Goal: Obtain resource: Download file/media

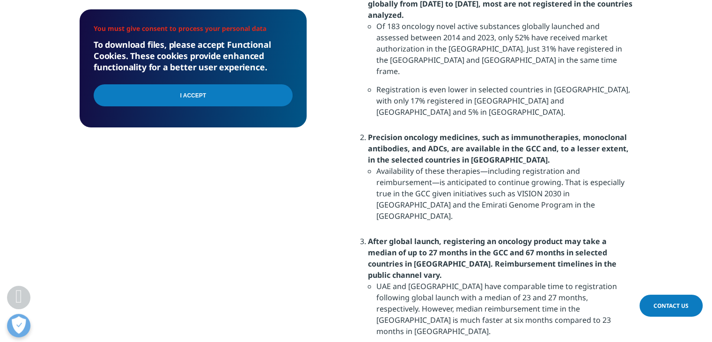
click at [200, 98] on input "I Accept" at bounding box center [193, 95] width 199 height 22
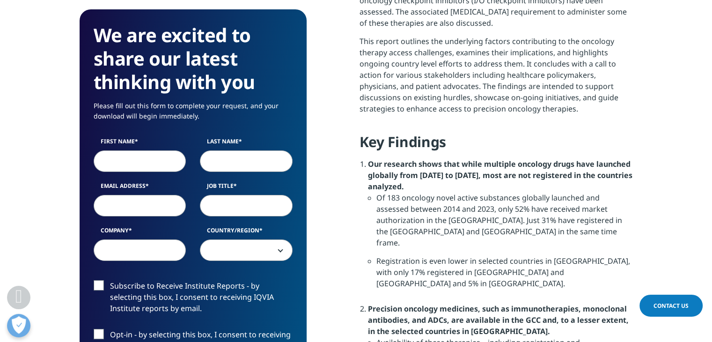
scroll to position [664, 0]
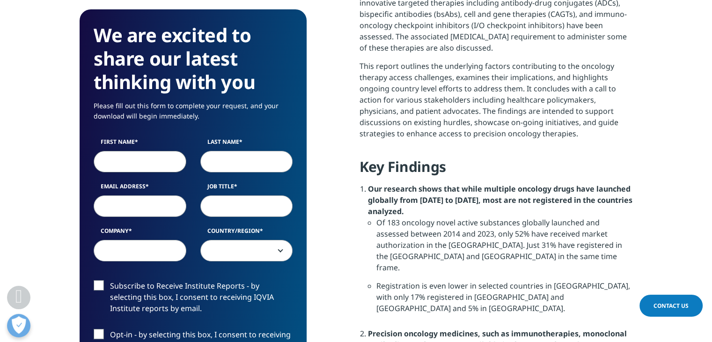
click at [183, 161] on input "First Name" at bounding box center [140, 162] width 93 height 22
type input "[PERSON_NAME]"
click at [277, 165] on input "Last Name" at bounding box center [246, 162] width 93 height 22
type input "[PERSON_NAME]"
click at [117, 209] on input "Email Address" at bounding box center [140, 206] width 93 height 22
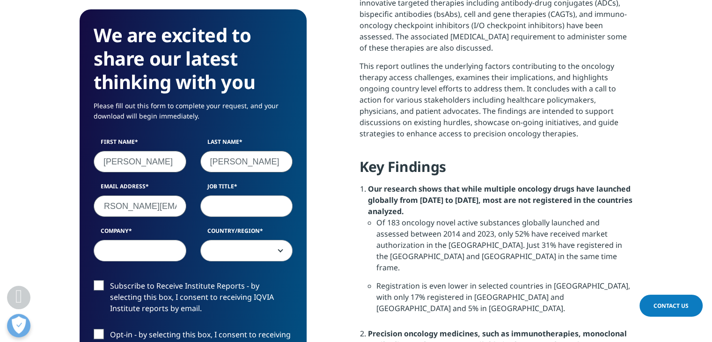
scroll to position [0, 15]
type input "[PERSON_NAME][EMAIL_ADDRESS][DOMAIN_NAME]"
click at [219, 209] on input "Job Title" at bounding box center [246, 206] width 93 height 22
click at [238, 208] on input "dir sanitraio" at bounding box center [246, 206] width 93 height 22
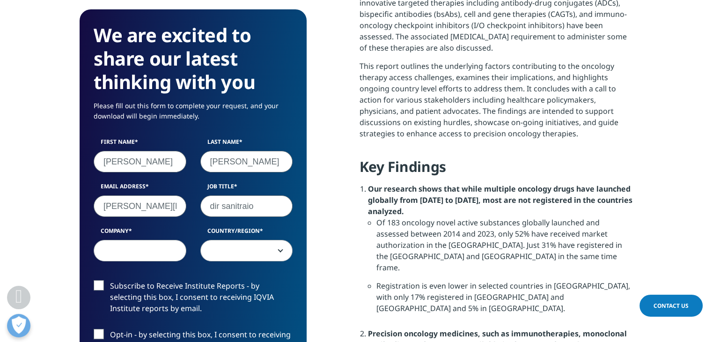
click at [240, 204] on input "dir sanitraio" at bounding box center [246, 206] width 93 height 22
type input "dir sanitario"
click at [165, 246] on input "Company" at bounding box center [140, 251] width 93 height 22
type input "minsal"
click at [257, 243] on span at bounding box center [247, 251] width 92 height 22
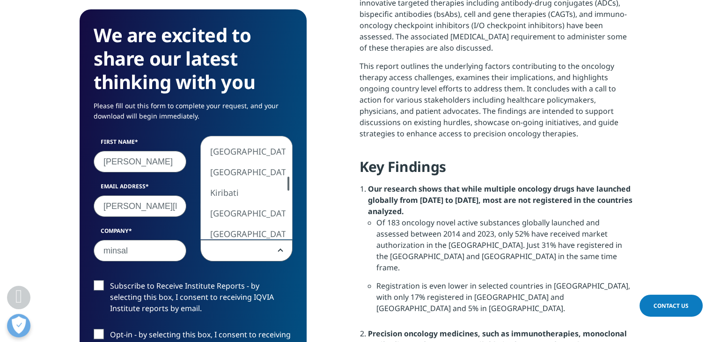
click at [286, 184] on div at bounding box center [288, 184] width 7 height 14
select select "[GEOGRAPHIC_DATA]"
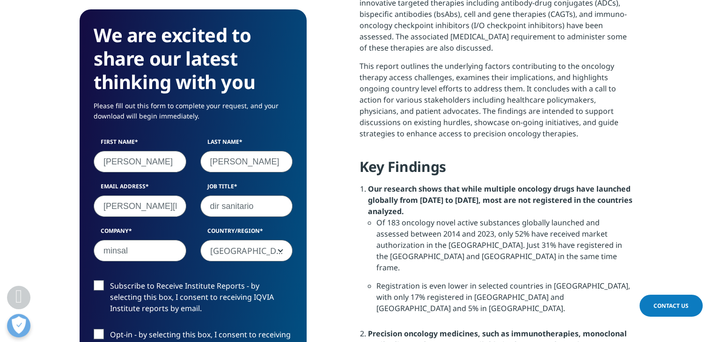
click at [98, 280] on label "Subscribe to Receive Institute Reports - by selecting this box, I consent to re…" at bounding box center [193, 299] width 199 height 39
click at [110, 280] on input "Subscribe to Receive Institute Reports - by selecting this box, I consent to re…" at bounding box center [110, 280] width 0 height 0
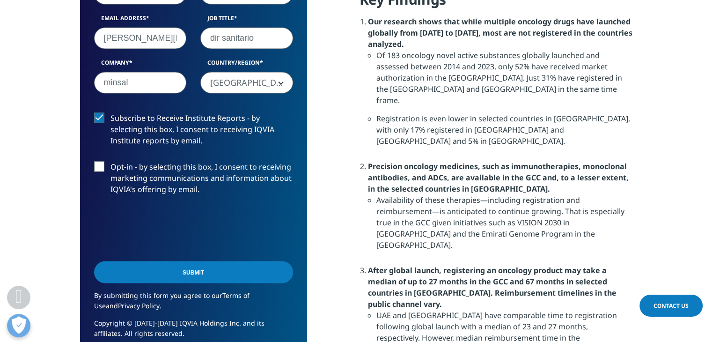
scroll to position [836, 0]
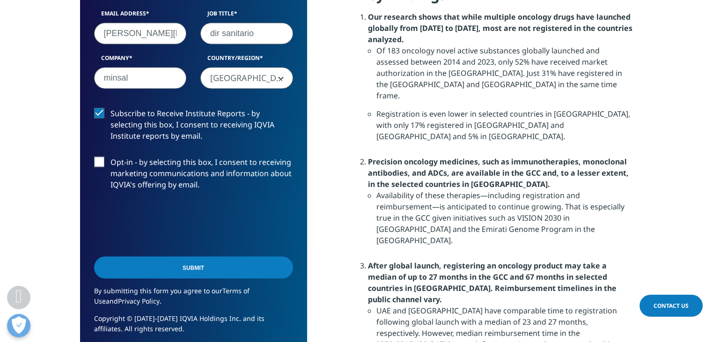
click at [99, 162] on label "Opt-in - by selecting this box, I consent to receiving marketing communications…" at bounding box center [193, 175] width 199 height 39
click at [110, 156] on input "Opt-in - by selecting this box, I consent to receiving marketing communications…" at bounding box center [110, 156] width 0 height 0
click at [206, 269] on input "Submit" at bounding box center [193, 267] width 199 height 22
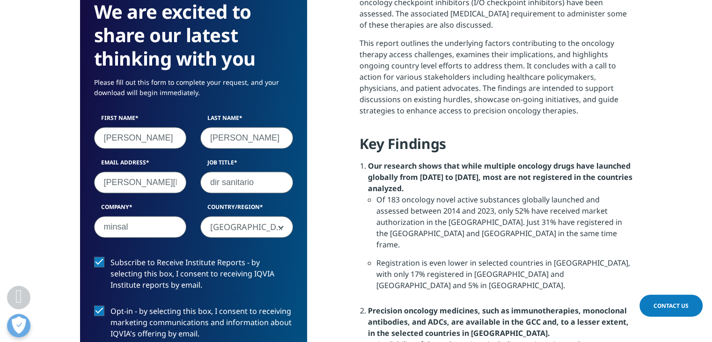
scroll to position [5, 5]
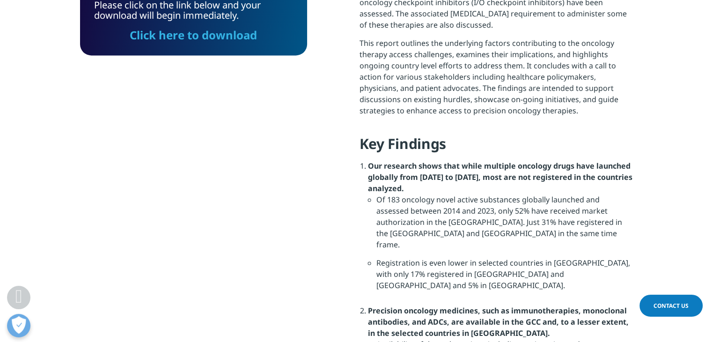
click at [175, 36] on link "Click here to download" at bounding box center [193, 34] width 127 height 15
